Goal: Find specific page/section: Find specific page/section

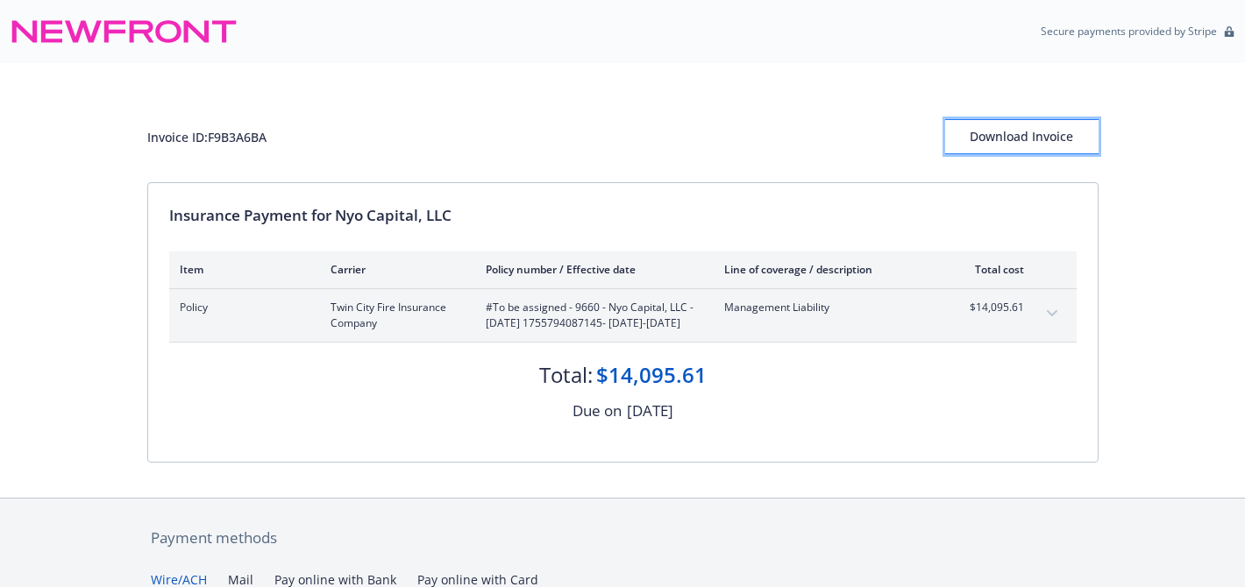
click at [1000, 142] on div "Download Invoice" at bounding box center [1021, 136] width 153 height 33
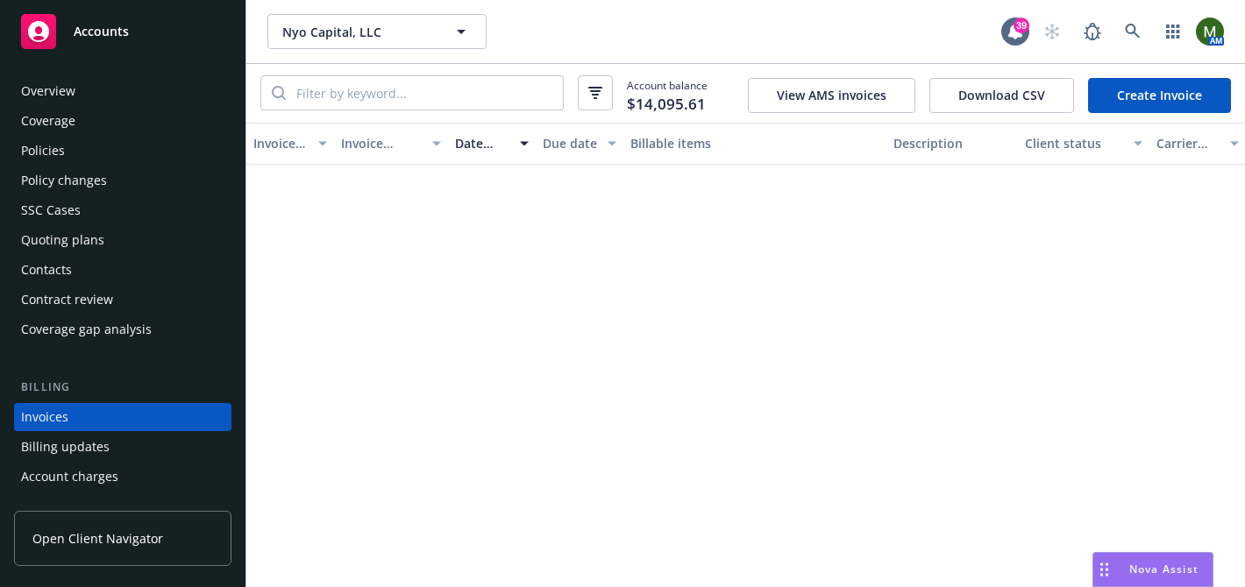
scroll to position [96, 0]
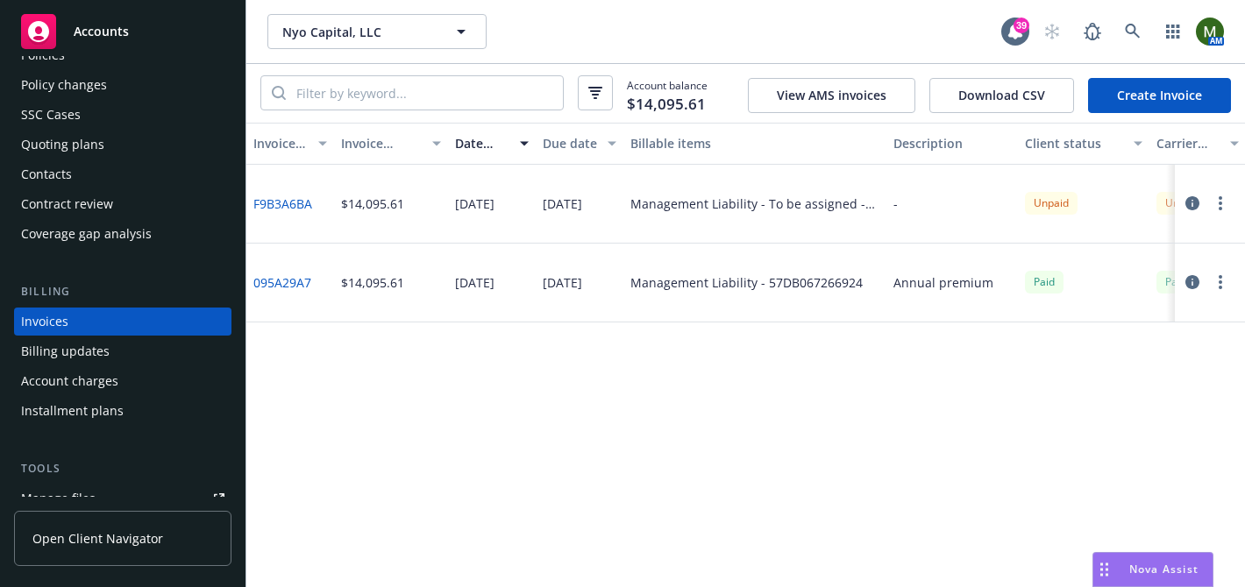
click at [93, 144] on div "Quoting plans" at bounding box center [62, 145] width 83 height 28
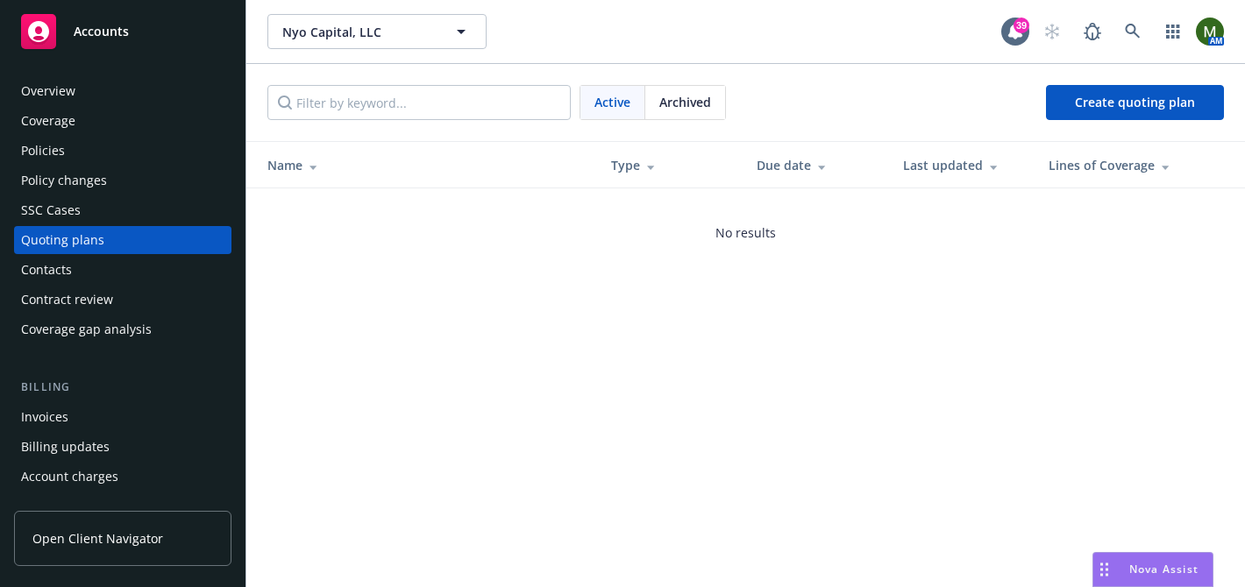
click at [675, 96] on span "Archived" at bounding box center [685, 102] width 52 height 18
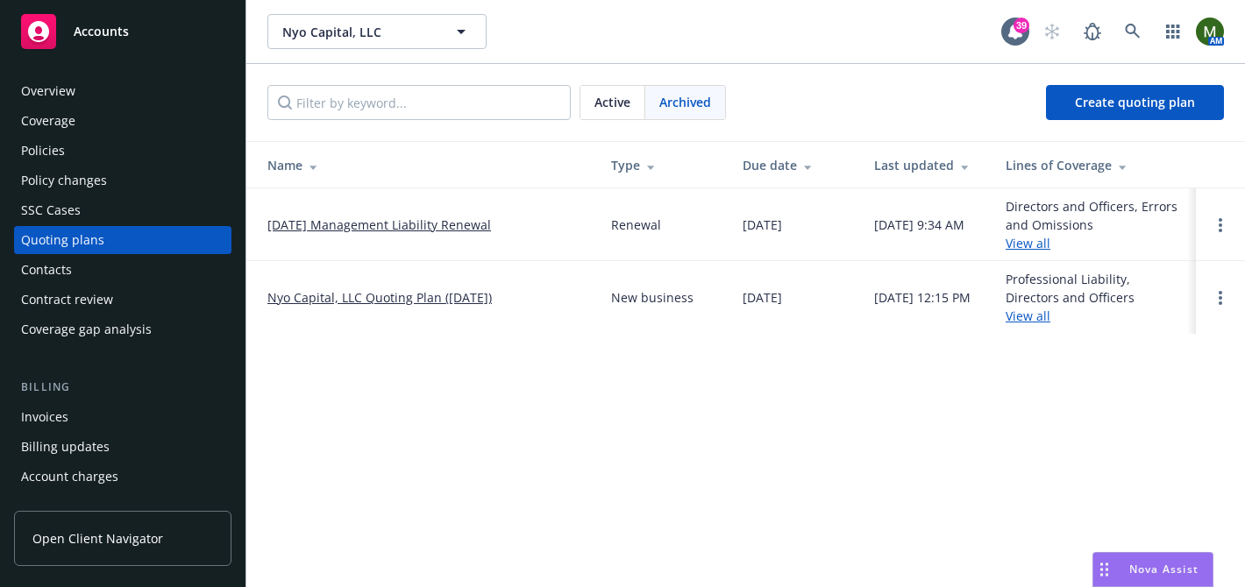
click at [383, 219] on link "08/21/25 Management Liability Renewal" at bounding box center [379, 225] width 224 height 18
